Goal: Information Seeking & Learning: Learn about a topic

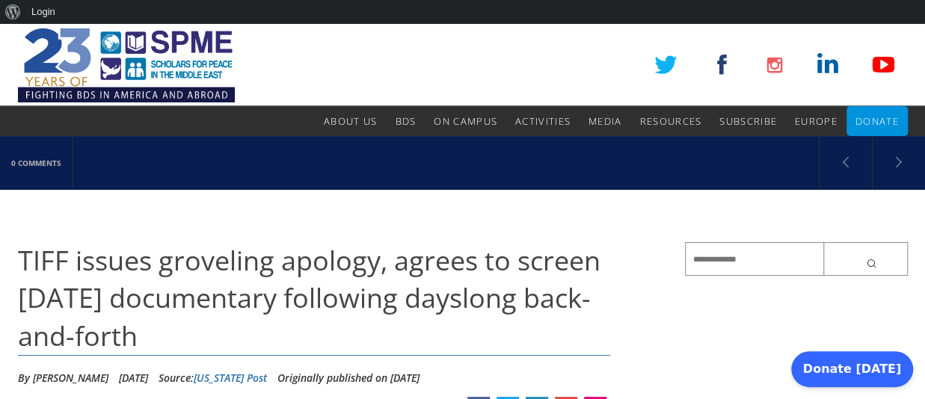
drag, startPoint x: 709, startPoint y: 337, endPoint x: 710, endPoint y: 324, distance: 13.5
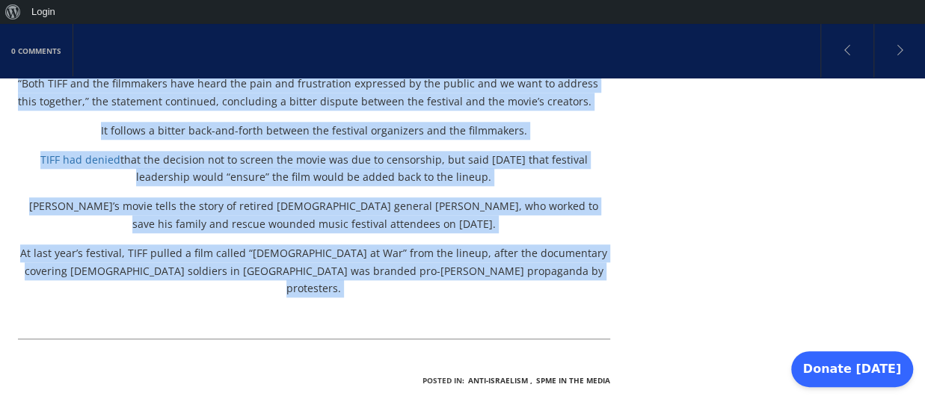
scroll to position [653, 0]
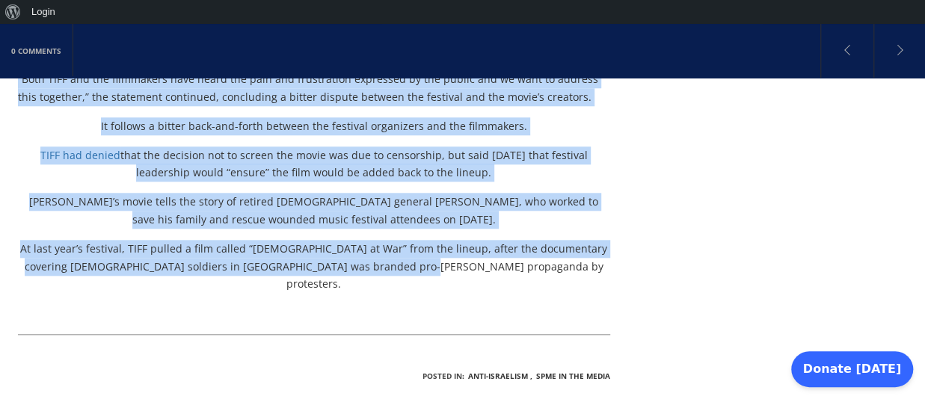
drag, startPoint x: 9, startPoint y: 230, endPoint x: 507, endPoint y: 277, distance: 500.1
click at [507, 277] on div "0 Comments TIFF issues groveling apology, agrees to screen [DATE] documentary f…" at bounding box center [462, 153] width 925 height 1341
copy div "LORE ipsumd sitametco adipisc, elitse do eiusmo Tem. 3 incididuntu laboreetd ma…"
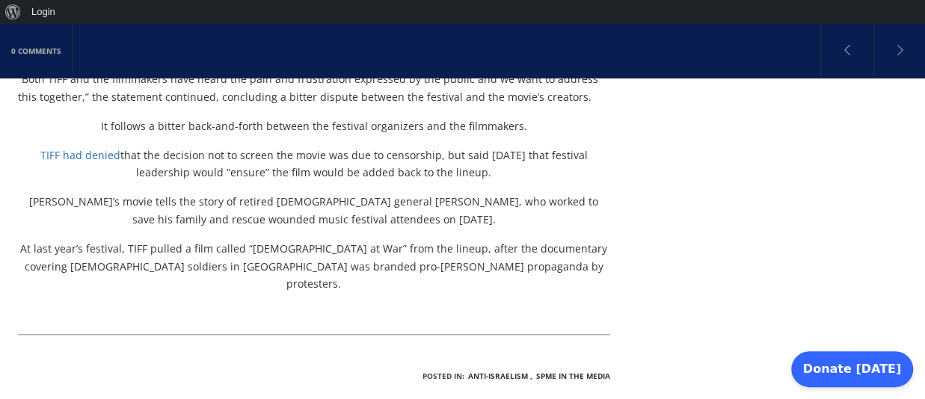
click at [745, 294] on div "TIFF issues groveling apology, agrees to screen [DATE] documentary following da…" at bounding box center [463, 179] width 890 height 1287
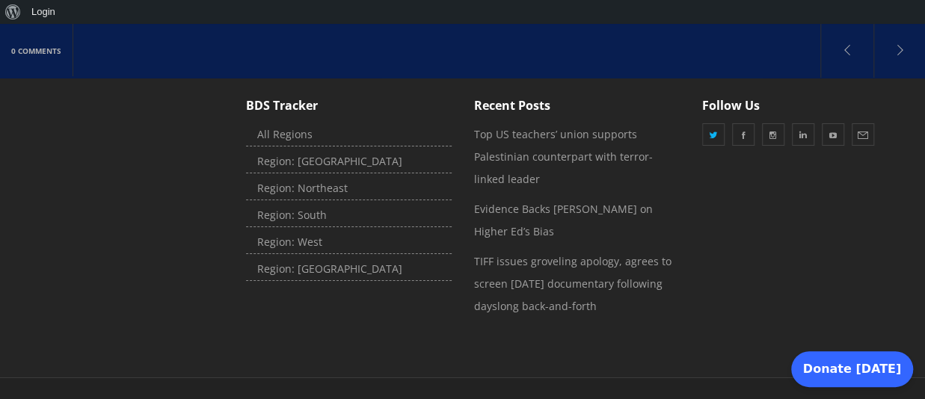
scroll to position [1434, 0]
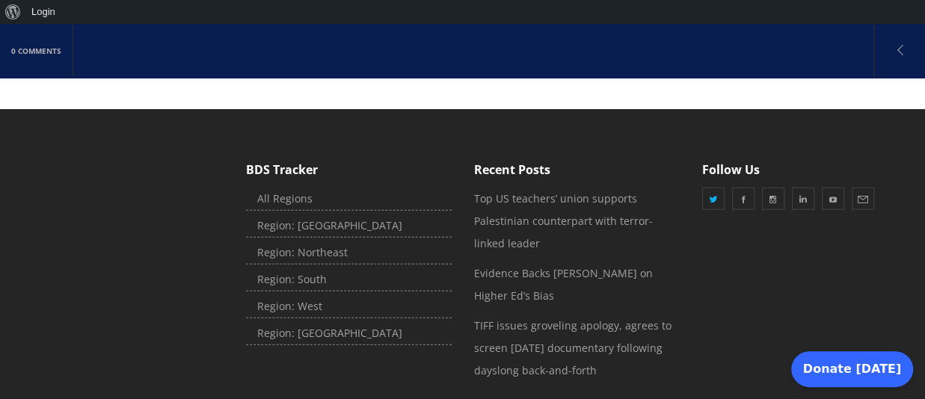
scroll to position [1911, 0]
